Goal: Share content

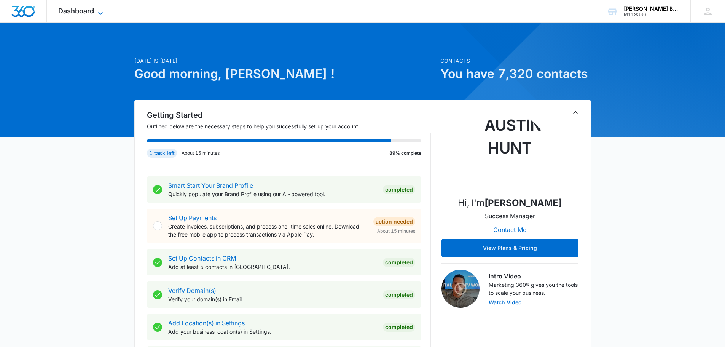
click at [101, 11] on icon at bounding box center [100, 13] width 9 height 9
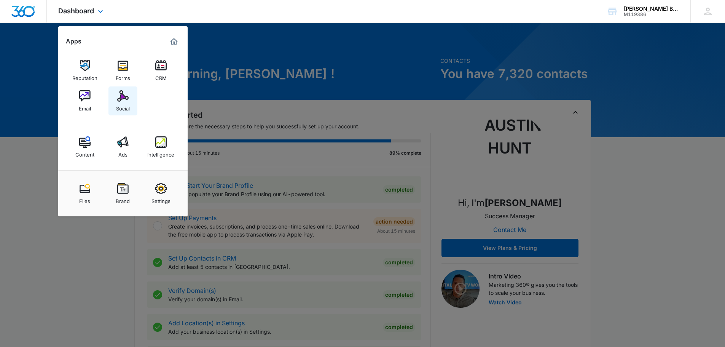
click at [123, 105] on div "Social" at bounding box center [123, 107] width 14 height 10
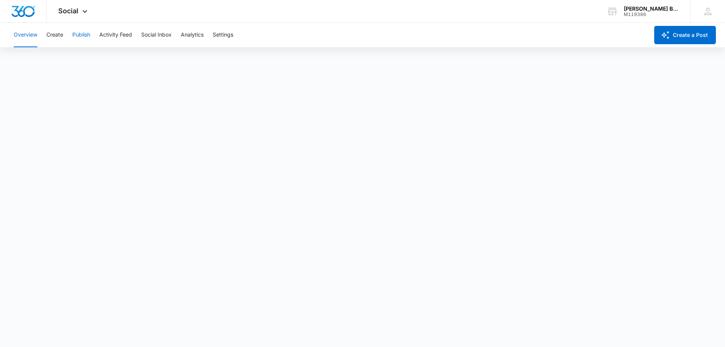
click at [80, 35] on button "Publish" at bounding box center [81, 35] width 18 height 24
